Goal: Find specific page/section: Locate a particular part of the current website

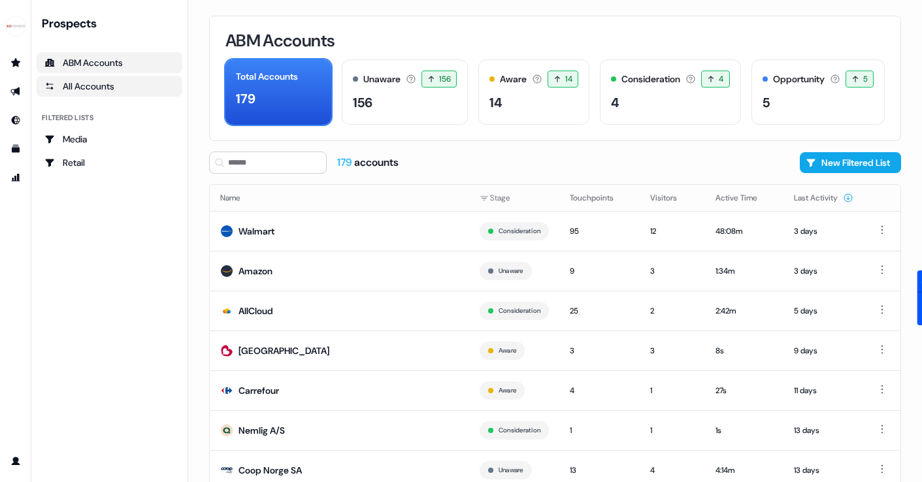
click at [92, 88] on div "All Accounts" at bounding box center [109, 86] width 130 height 13
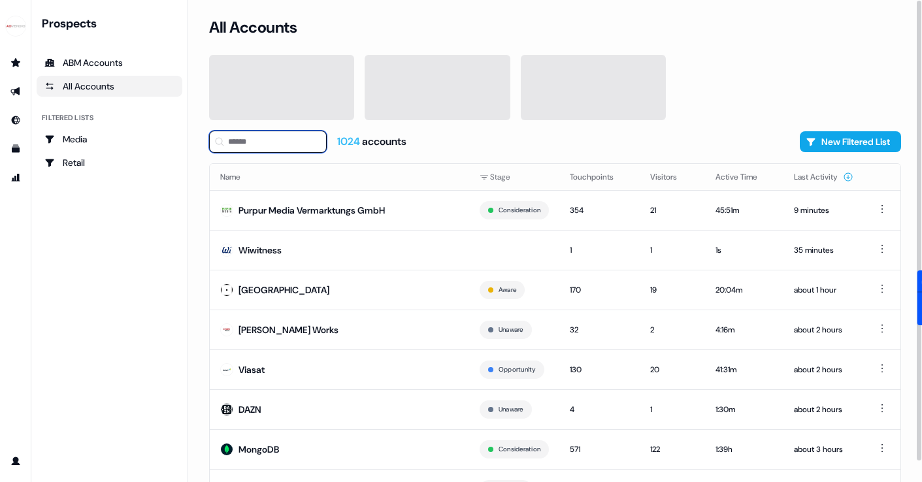
click at [264, 143] on input at bounding box center [268, 142] width 118 height 22
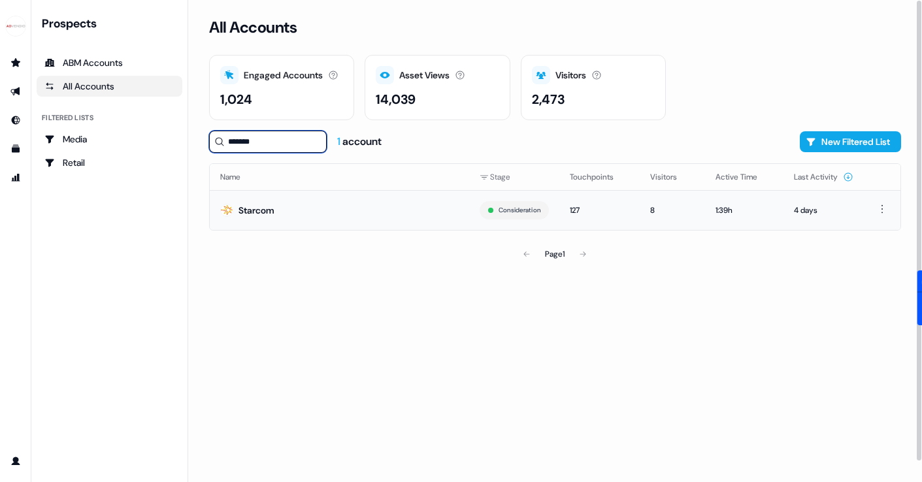
type input "*******"
click at [254, 210] on div "Starcom" at bounding box center [257, 210] width 36 height 13
